Goal: Transaction & Acquisition: Purchase product/service

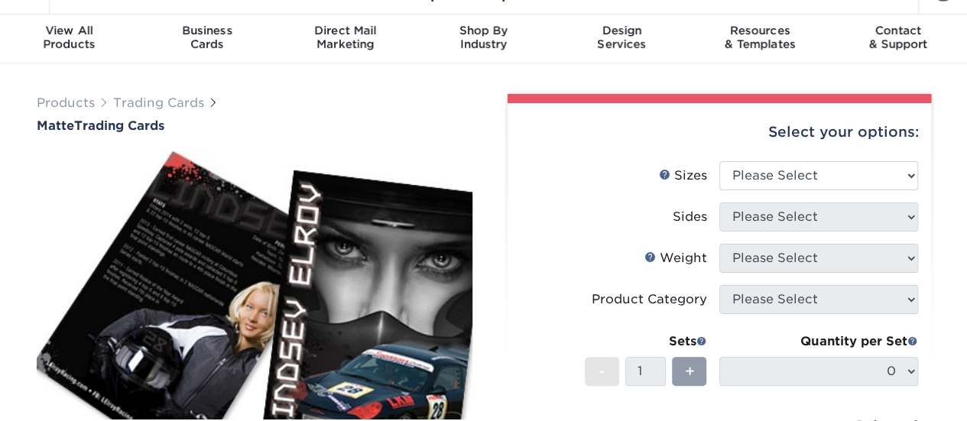
scroll to position [35, 0]
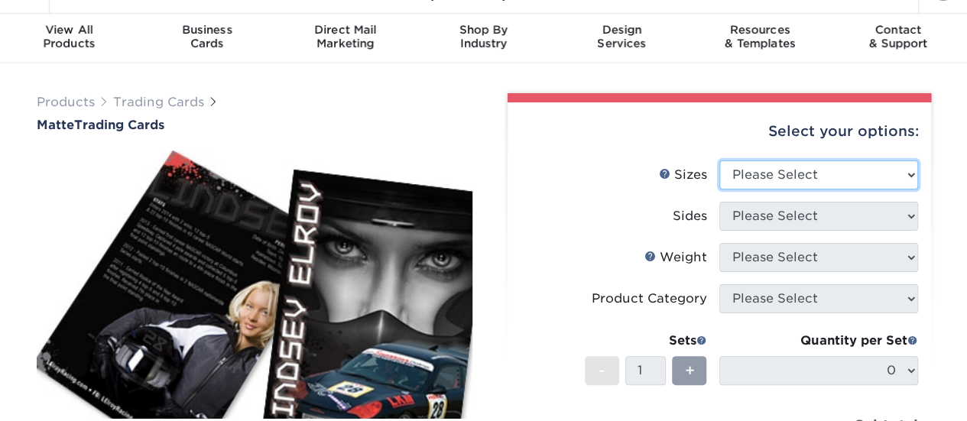
click at [779, 175] on select "Please Select 2.5" x 3.5"" at bounding box center [818, 174] width 199 height 29
select select "2.50x3.50"
click at [719, 160] on select "Please Select 2.5" x 3.5"" at bounding box center [818, 174] width 199 height 29
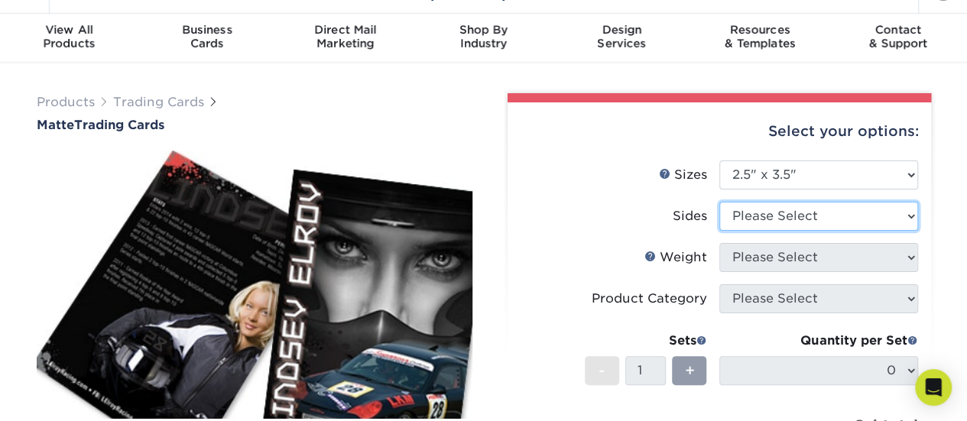
click at [778, 222] on select "Please Select Print Both Sides Print Front Only" at bounding box center [818, 216] width 199 height 29
select select "13abbda7-1d64-4f25-8bb2-c179b224825d"
click at [719, 202] on select "Please Select Print Both Sides Print Front Only" at bounding box center [818, 216] width 199 height 29
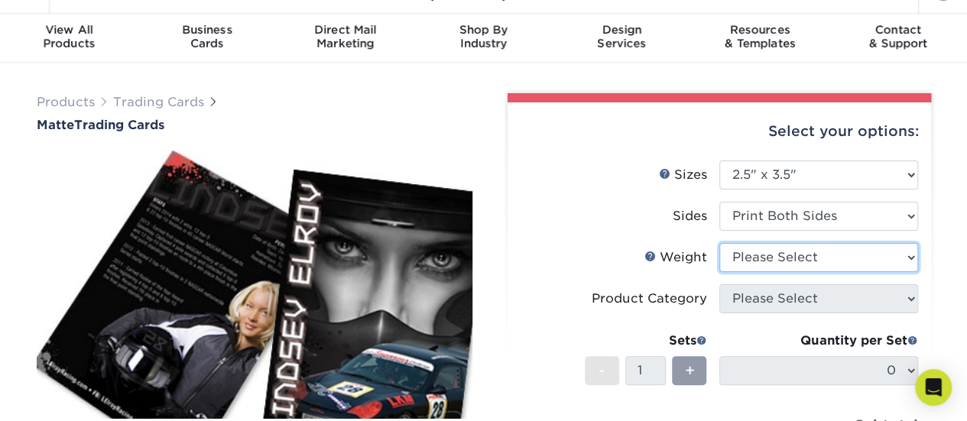
click at [753, 263] on select "Please Select 16PT 14PT" at bounding box center [818, 257] width 199 height 29
select select "16PT"
click at [719, 243] on select "Please Select 16PT 14PT" at bounding box center [818, 257] width 199 height 29
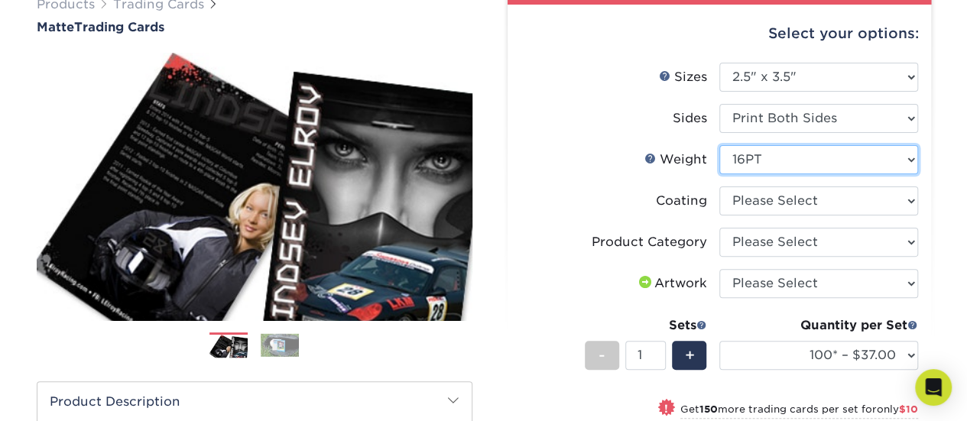
scroll to position [134, 0]
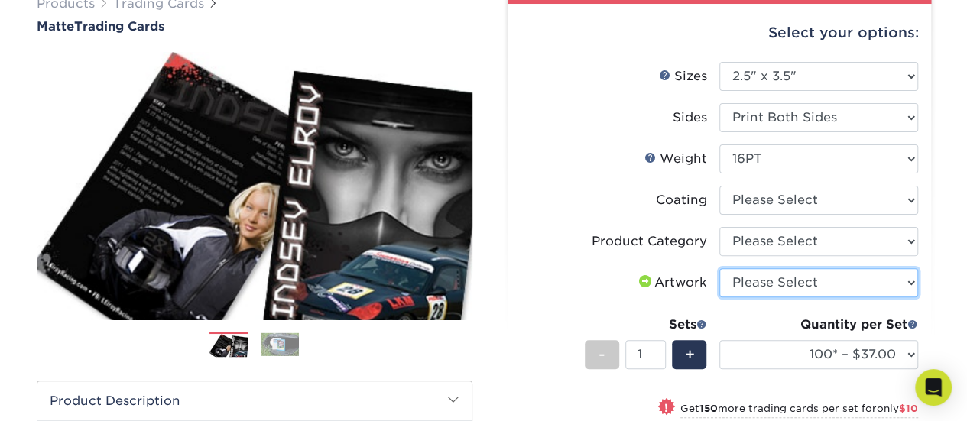
click at [748, 292] on select "Please Select I will upload files I need a design - $100" at bounding box center [818, 282] width 199 height 29
click at [567, 214] on li "Coating" at bounding box center [718, 206] width 397 height 41
